Goal: Task Accomplishment & Management: Manage account settings

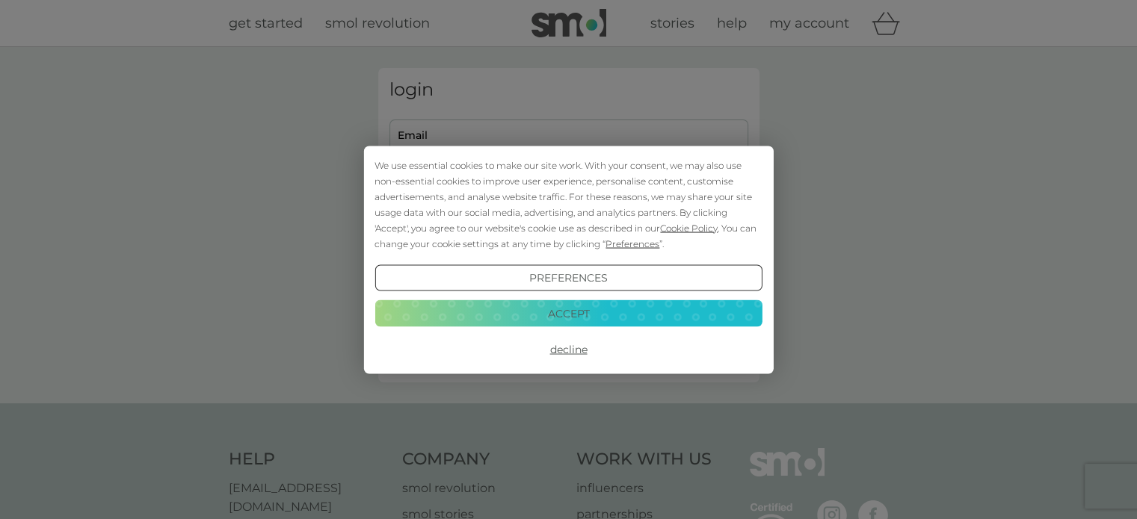
type input "lauguedes@gmail.com"
click at [586, 306] on button "Accept" at bounding box center [567, 313] width 387 height 27
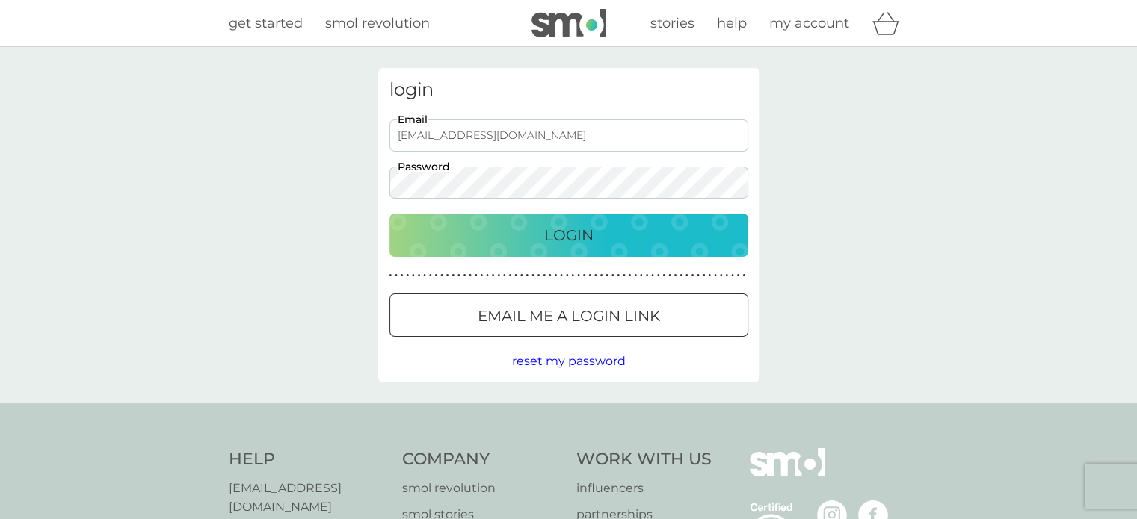
click at [575, 231] on p "Login" at bounding box center [568, 235] width 49 height 24
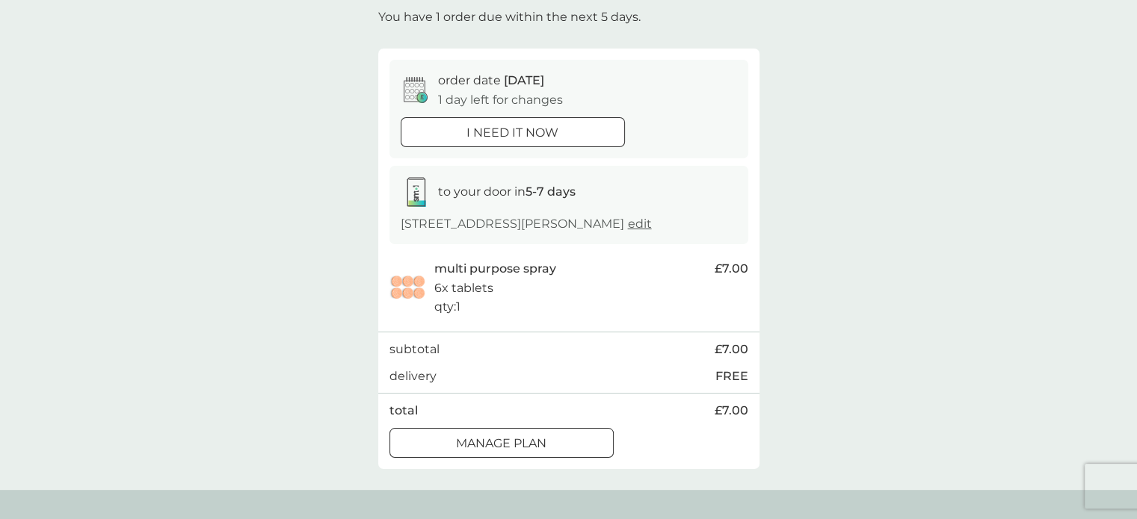
scroll to position [135, 0]
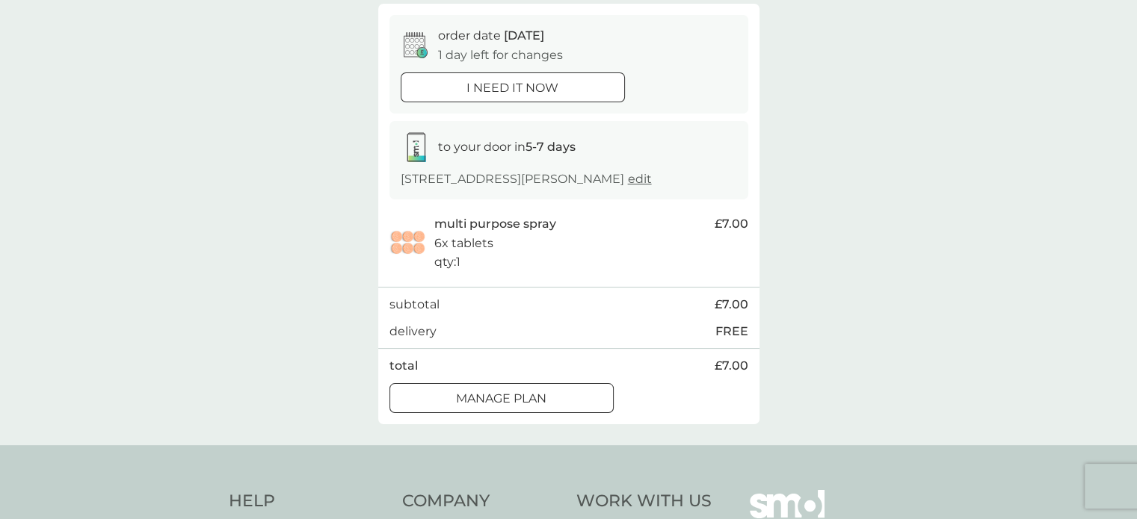
click at [542, 392] on p "Manage plan" at bounding box center [501, 398] width 90 height 19
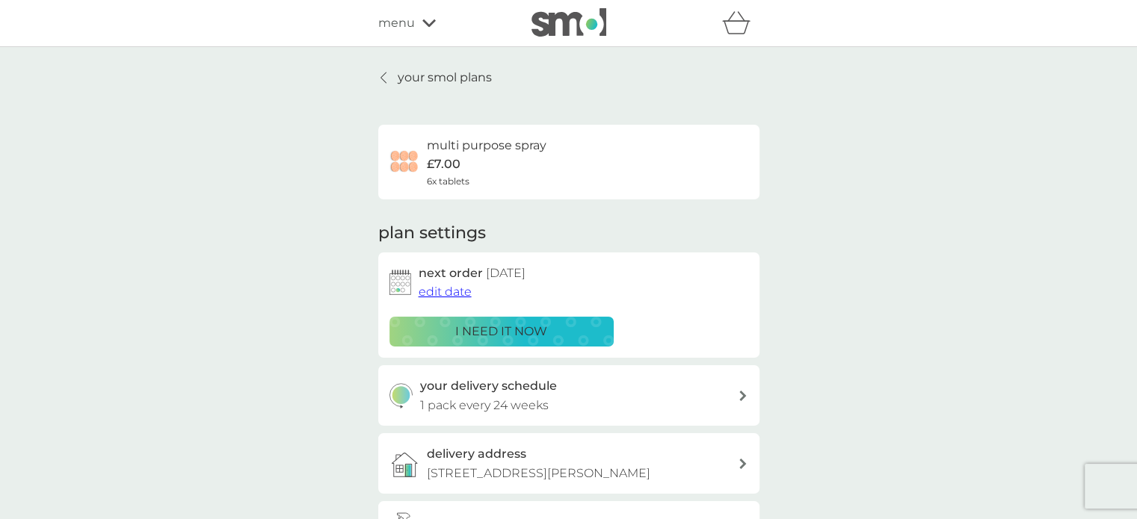
click at [460, 289] on span "edit date" at bounding box center [444, 292] width 53 height 14
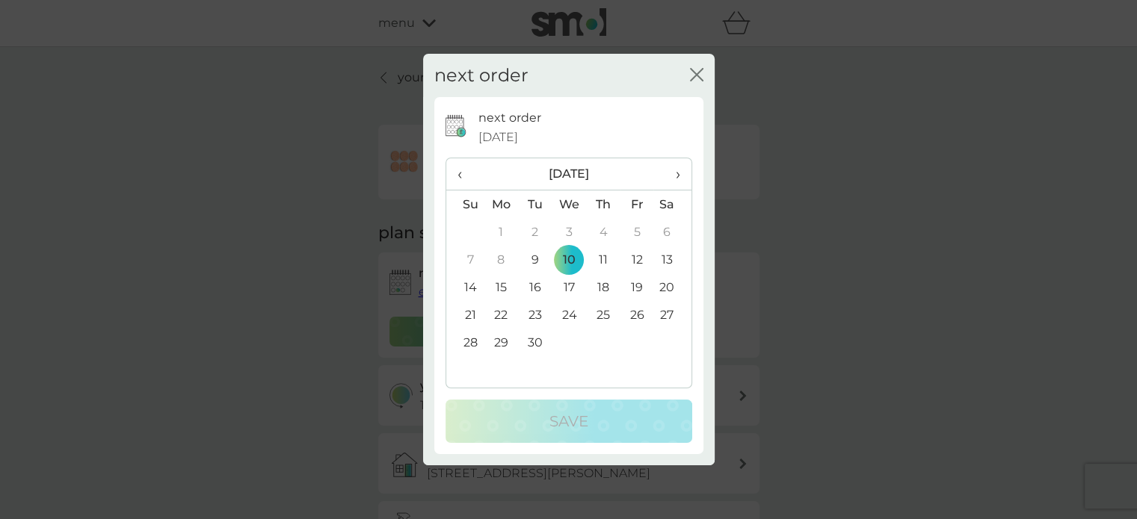
click at [504, 339] on td "29" at bounding box center [501, 343] width 34 height 28
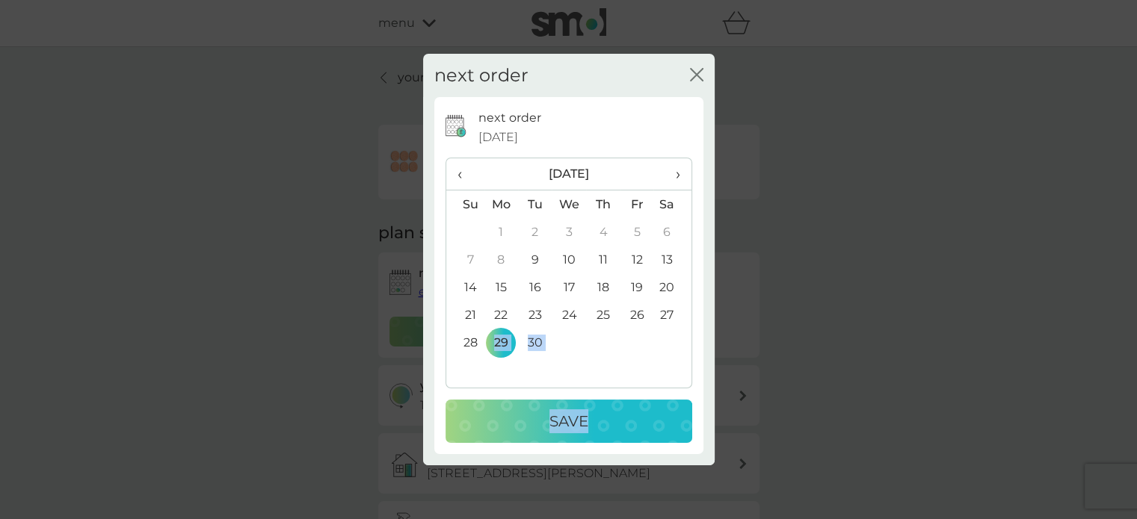
drag, startPoint x: 504, startPoint y: 339, endPoint x: 581, endPoint y: 425, distance: 115.9
click at [581, 425] on div "next order [DATE] ‹ [DATE] › Su Mo Tu We Th Fr Sa 31 1 2 3 4 5 6 7 8 9 10 11 12…" at bounding box center [568, 275] width 247 height 335
click at [581, 425] on p "Save" at bounding box center [568, 422] width 39 height 24
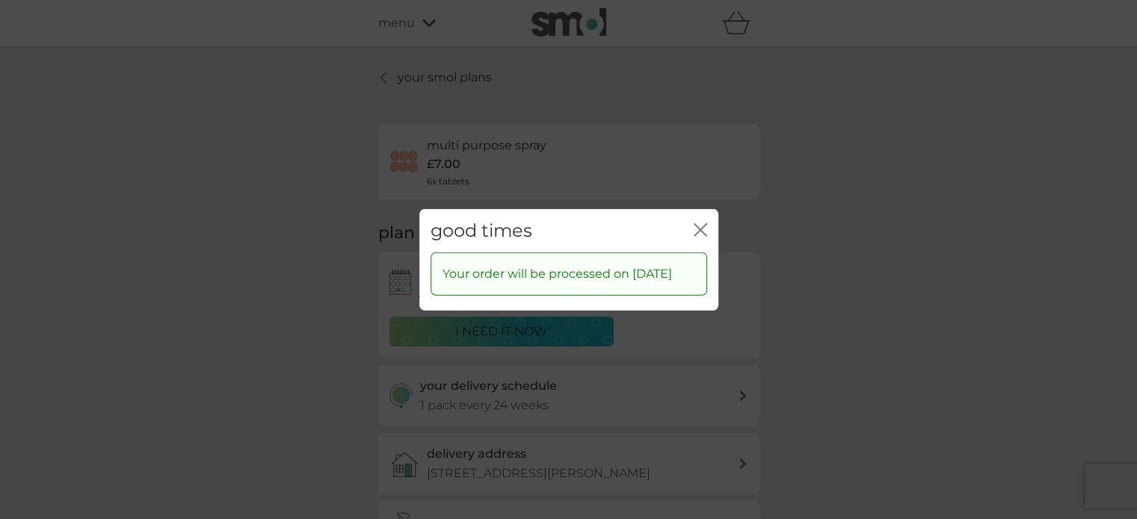
click at [702, 223] on icon "close" at bounding box center [699, 229] width 13 height 13
